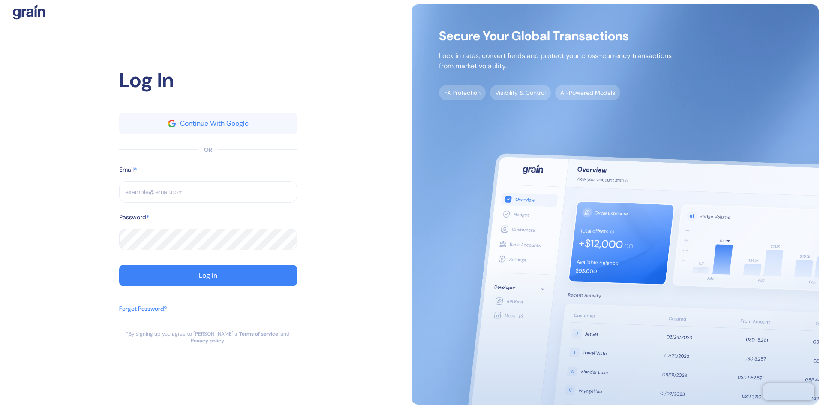
click at [208, 195] on input "text" at bounding box center [208, 191] width 178 height 21
type input "s"
type input "su"
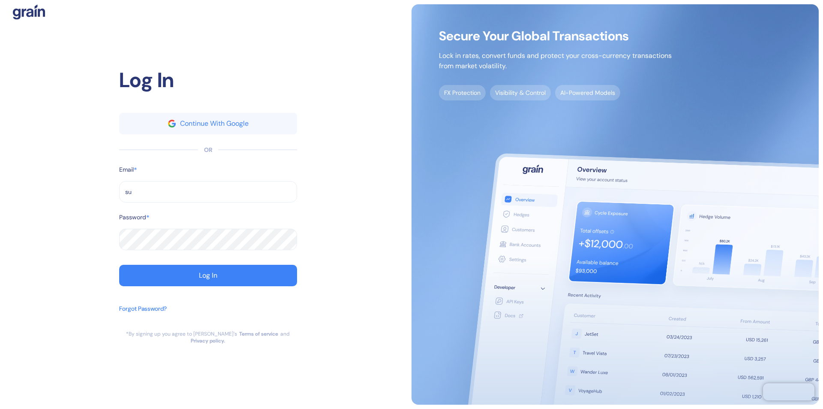
type input "sup"
type input "[EMAIL_ADDRESS][DOMAIN_NAME]"
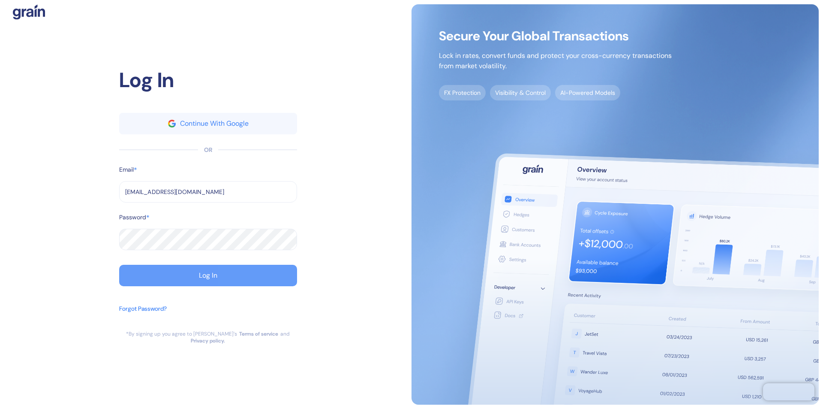
click at [208, 279] on div "Log In" at bounding box center [208, 275] width 18 height 7
